Goal: Obtain resource: Obtain resource

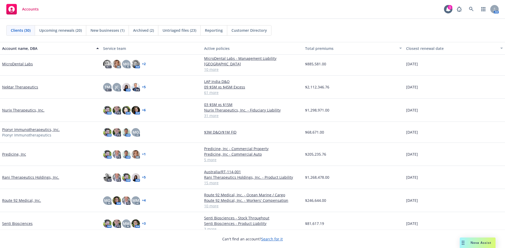
scroll to position [289, 0]
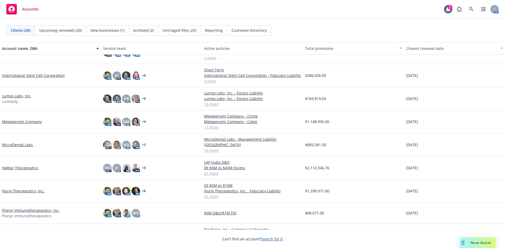
click at [37, 75] on link "International Stem Cell Corporation" at bounding box center [33, 76] width 63 height 6
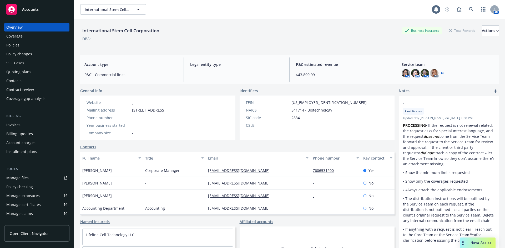
click at [30, 47] on div "Policies" at bounding box center [36, 45] width 61 height 8
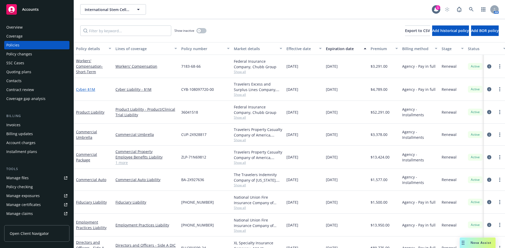
click at [91, 90] on span "- $1M" at bounding box center [90, 89] width 9 height 5
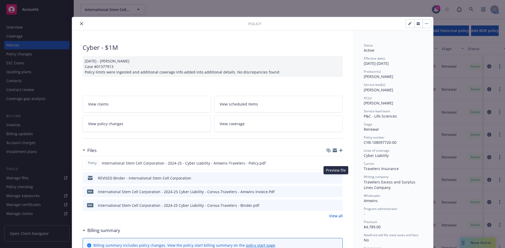
click at [335, 179] on icon "preview file" at bounding box center [337, 178] width 5 height 4
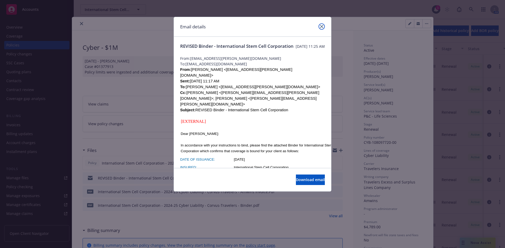
drag, startPoint x: 322, startPoint y: 28, endPoint x: 318, endPoint y: 31, distance: 5.3
click at [321, 28] on link "close" at bounding box center [321, 26] width 6 height 6
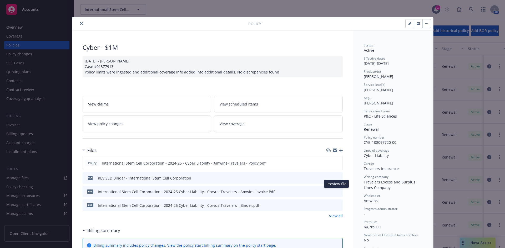
click at [338, 192] on icon "preview file" at bounding box center [337, 192] width 5 height 4
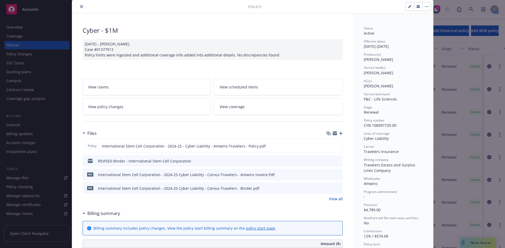
scroll to position [26, 0]
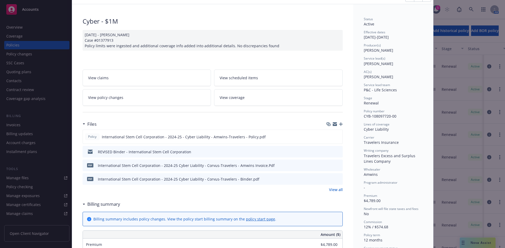
click at [337, 190] on link "View all" at bounding box center [336, 190] width 14 height 6
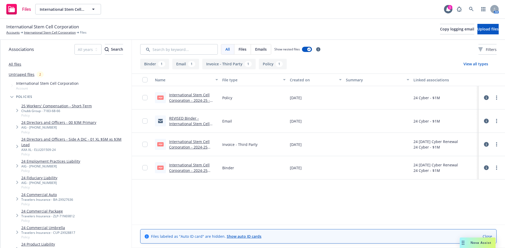
click at [188, 123] on link "REVISED Binder - International Stem Cell Corporation" at bounding box center [189, 124] width 40 height 16
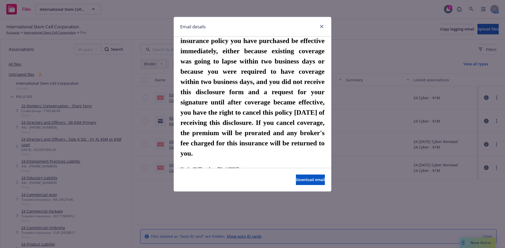
scroll to position [1253, 0]
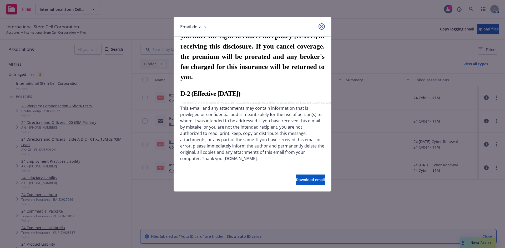
click at [323, 24] on link "close" at bounding box center [321, 26] width 6 height 6
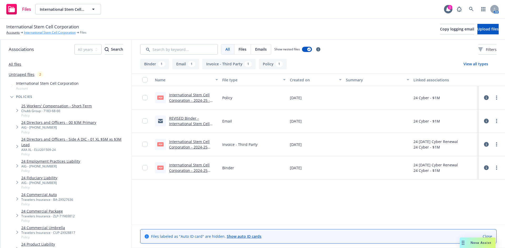
click at [47, 32] on link "International Stem Cell Corporation" at bounding box center [50, 32] width 52 height 5
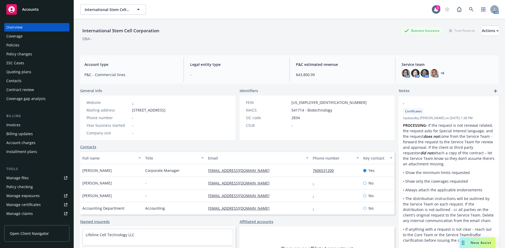
click at [25, 49] on div "Overview Coverage Policies Policy changes SSC Cases Quoting plans Contacts Cont…" at bounding box center [36, 63] width 65 height 80
click at [25, 44] on div "Policies" at bounding box center [36, 45] width 61 height 8
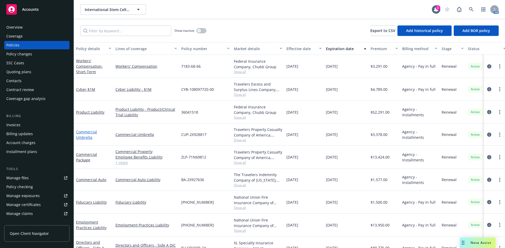
click at [88, 138] on link "Commercial Umbrella" at bounding box center [86, 135] width 21 height 11
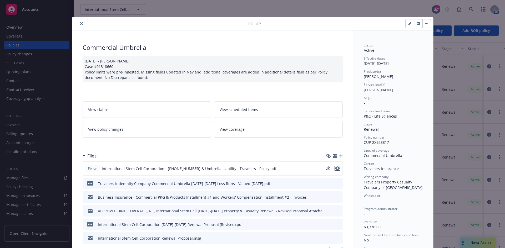
click at [336, 168] on icon "preview file" at bounding box center [337, 169] width 5 height 4
click at [80, 24] on icon "close" at bounding box center [81, 23] width 3 height 3
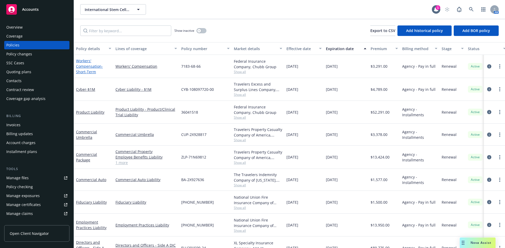
click at [93, 69] on link "Workers' Compensation - Short-Term" at bounding box center [89, 66] width 27 height 16
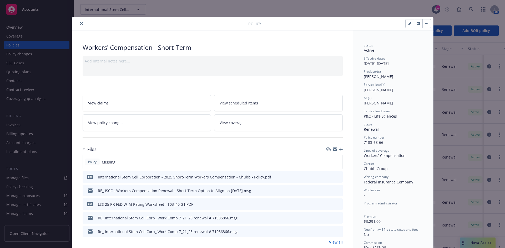
scroll to position [26, 0]
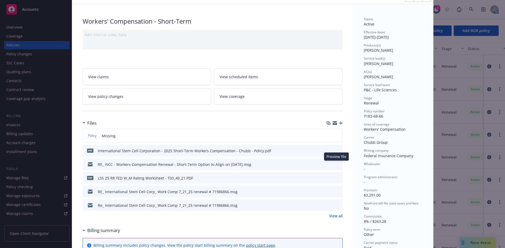
click at [335, 165] on icon "preview file" at bounding box center [337, 164] width 5 height 4
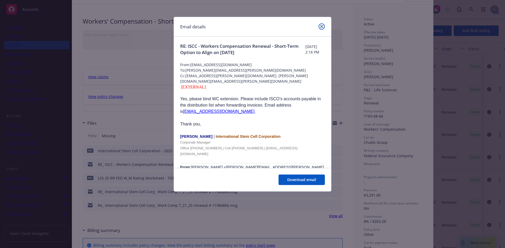
click at [323, 25] on link "close" at bounding box center [321, 26] width 6 height 6
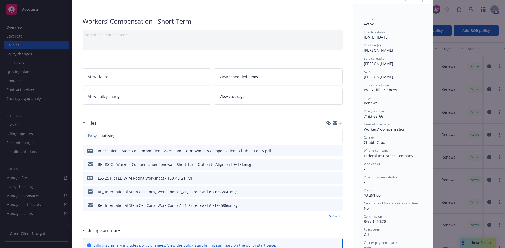
click at [337, 191] on icon "preview file" at bounding box center [337, 192] width 5 height 4
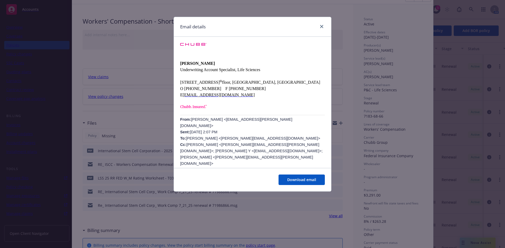
scroll to position [394, 0]
click at [307, 182] on span "Download email" at bounding box center [301, 179] width 29 height 5
click at [131, 10] on div "Email details RE: International Stem Cell Corp. Work Comp [DATE] renewal # 7198…" at bounding box center [252, 124] width 505 height 248
click at [322, 27] on icon "close" at bounding box center [321, 26] width 3 height 3
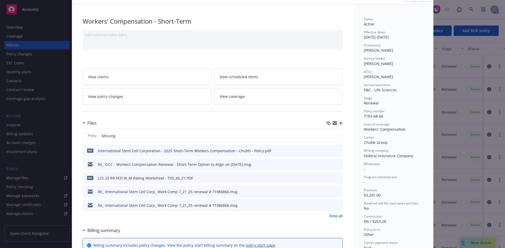
scroll to position [0, 0]
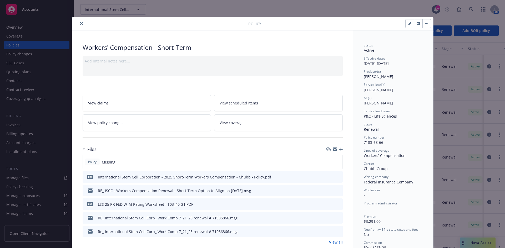
click at [80, 24] on icon "close" at bounding box center [81, 23] width 3 height 3
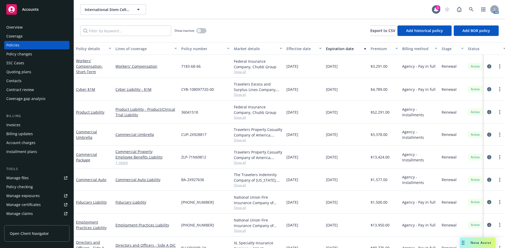
click at [22, 30] on div "Overview" at bounding box center [36, 27] width 61 height 8
